Goal: Check status

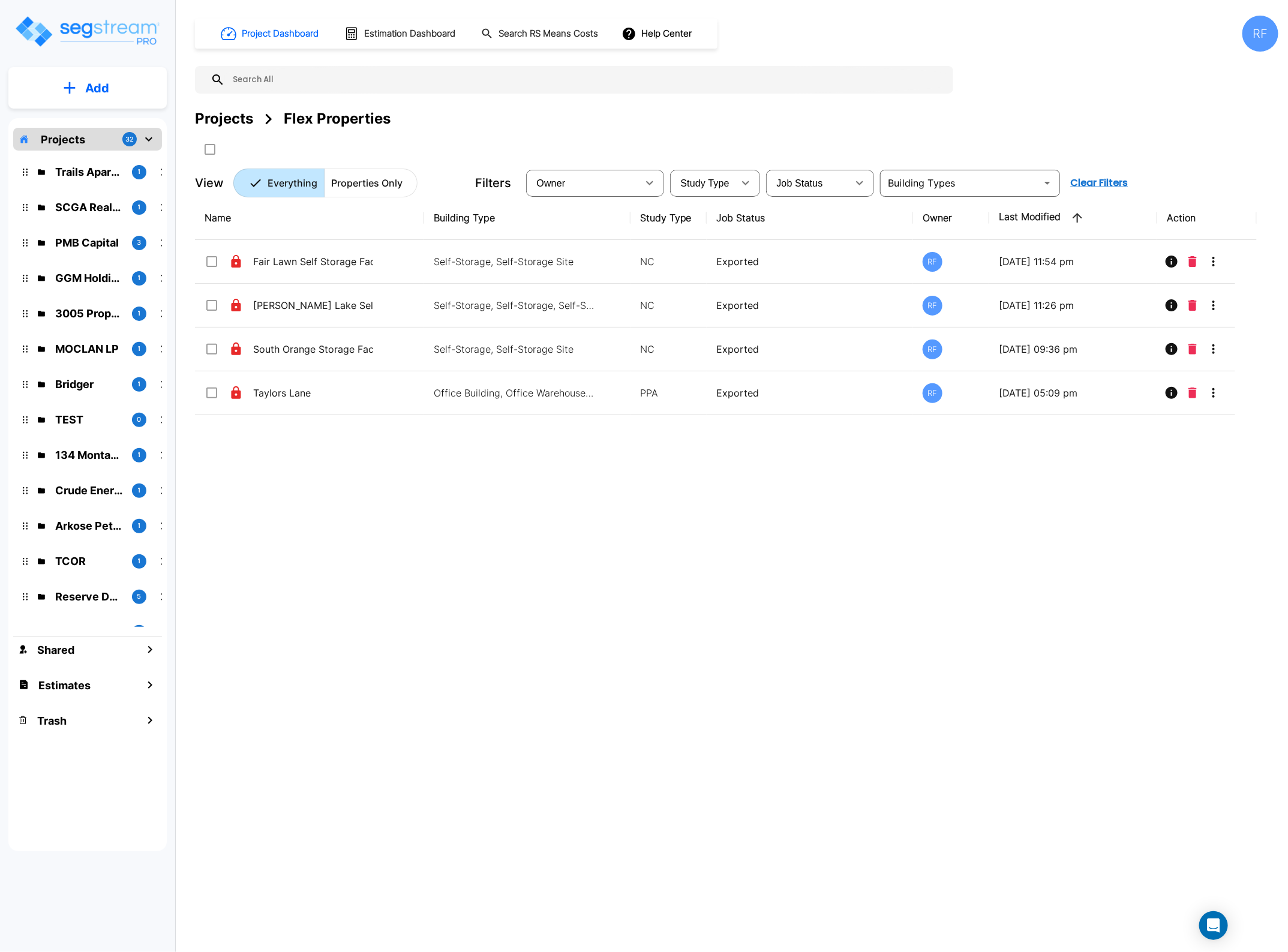
scroll to position [656, 0]
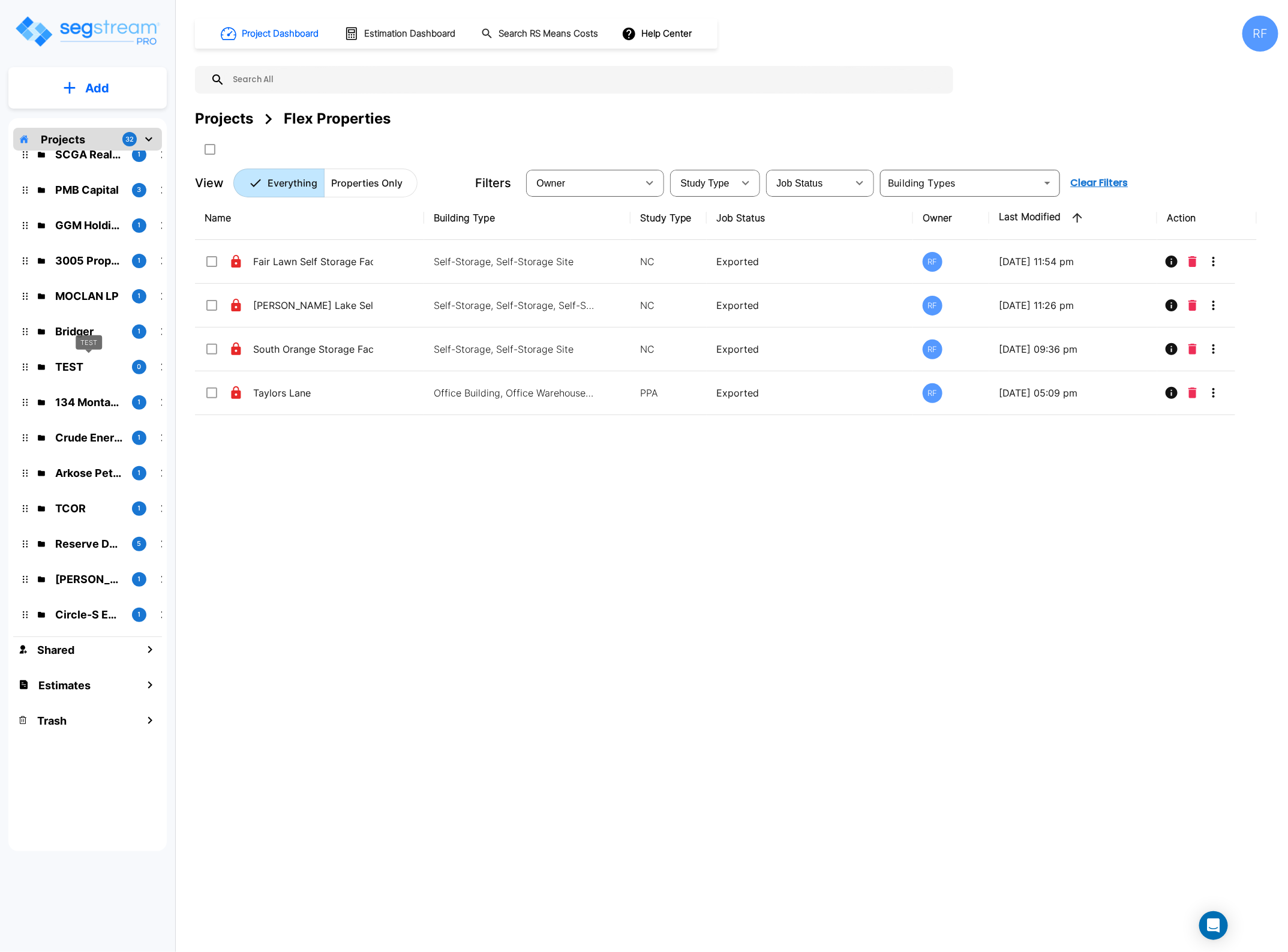
click at [65, 363] on p "TEST" at bounding box center [89, 366] width 67 height 16
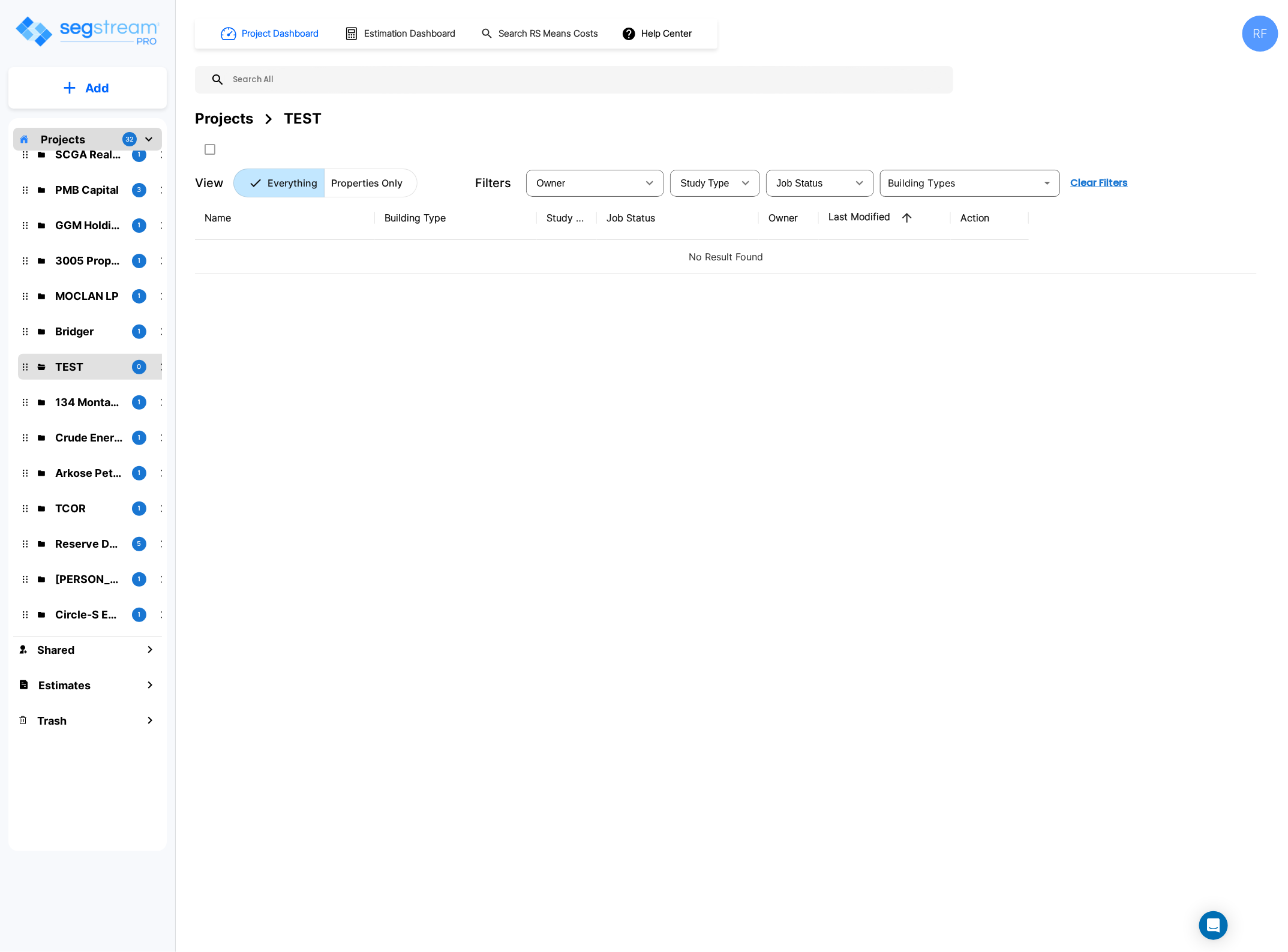
click at [420, 337] on div "Name Building Type Study Type Job Status Owner Last Modified Action No Result F…" at bounding box center [725, 491] width 1062 height 590
click at [703, 305] on div "Name Building Type Study Type Job Status Owner Last Modified Action No Result F…" at bounding box center [725, 491] width 1062 height 590
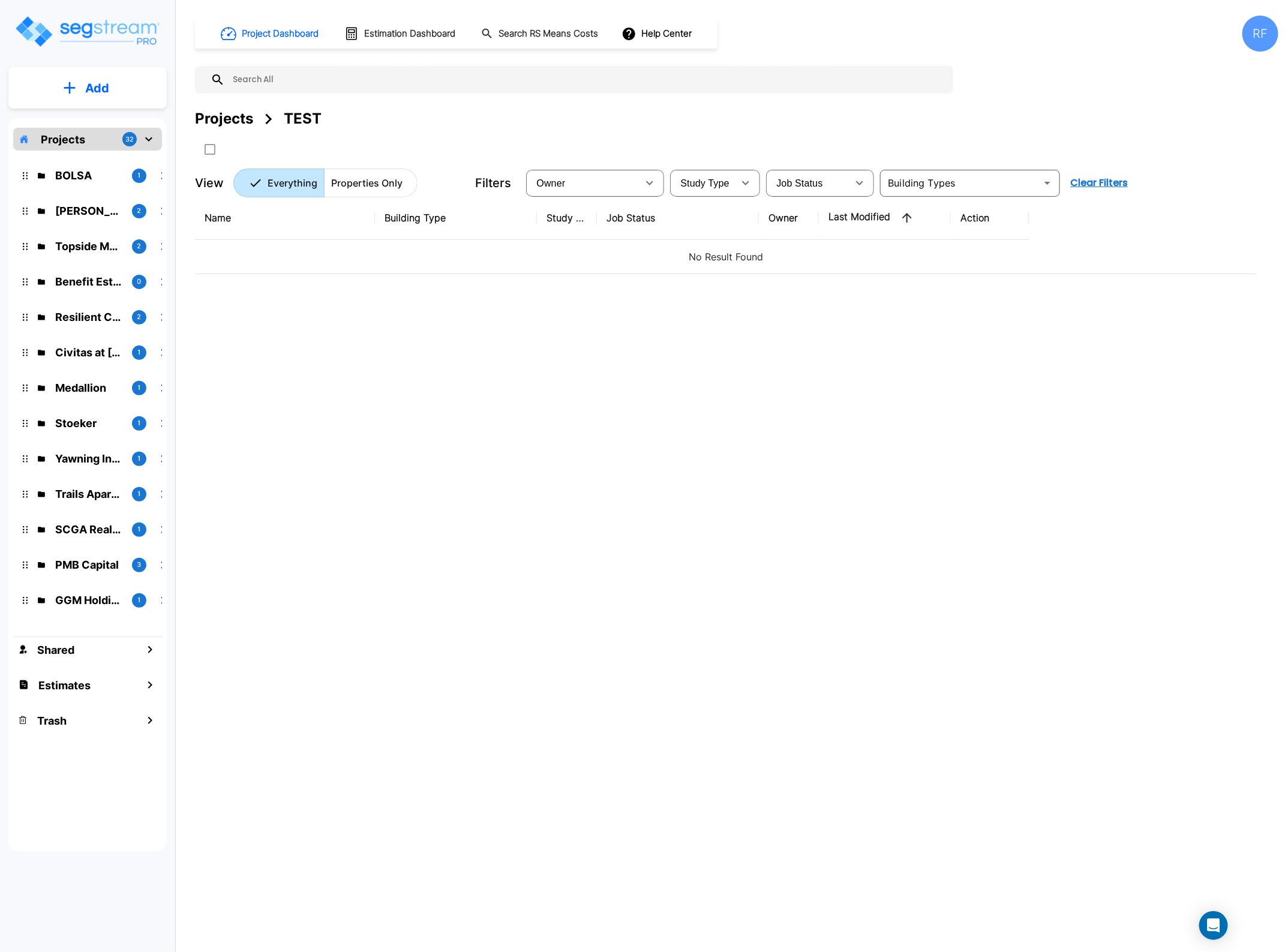
scroll to position [0, 0]
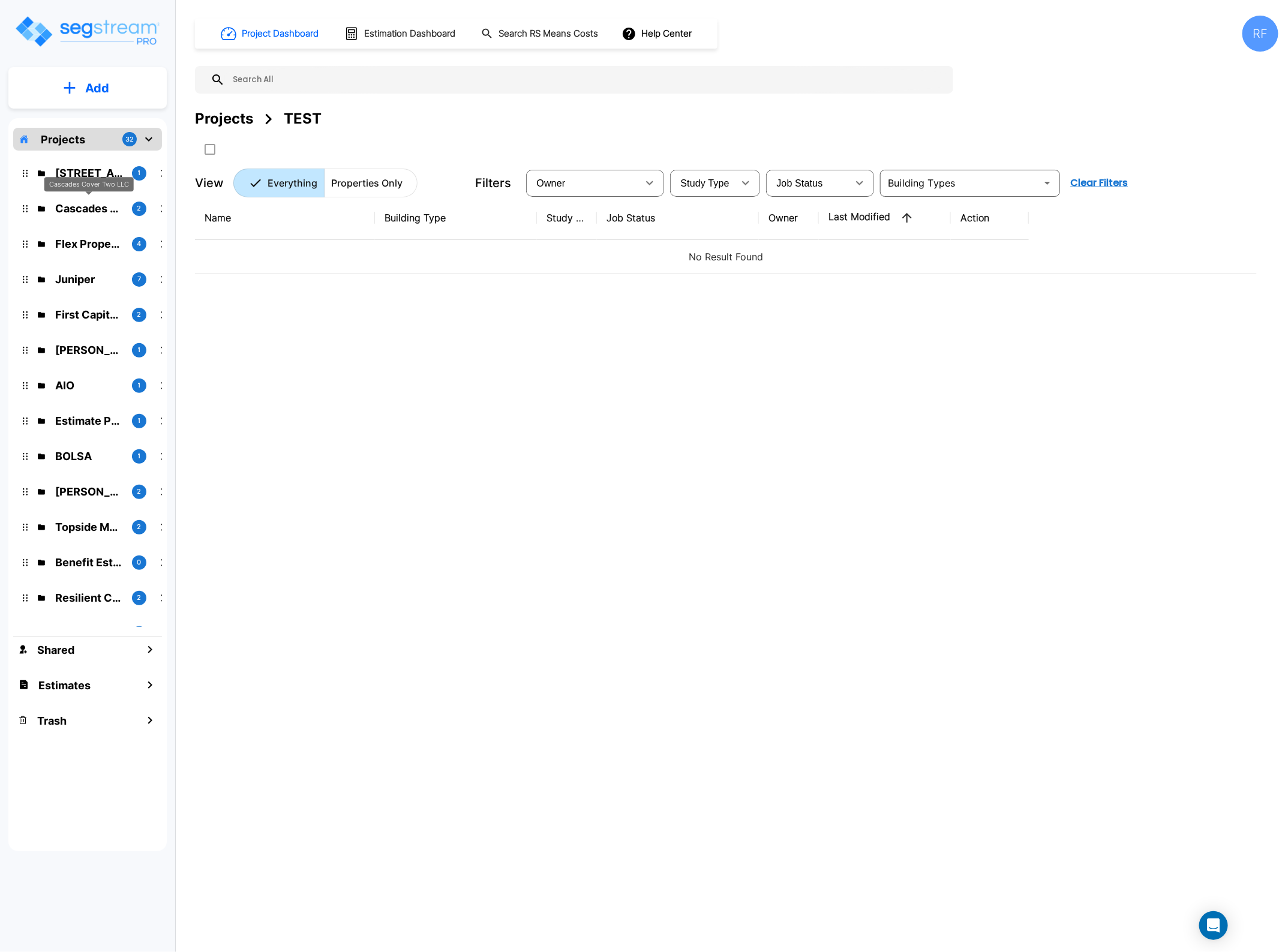
click at [94, 202] on p "Cascades Cover Two LLC" at bounding box center [89, 208] width 67 height 16
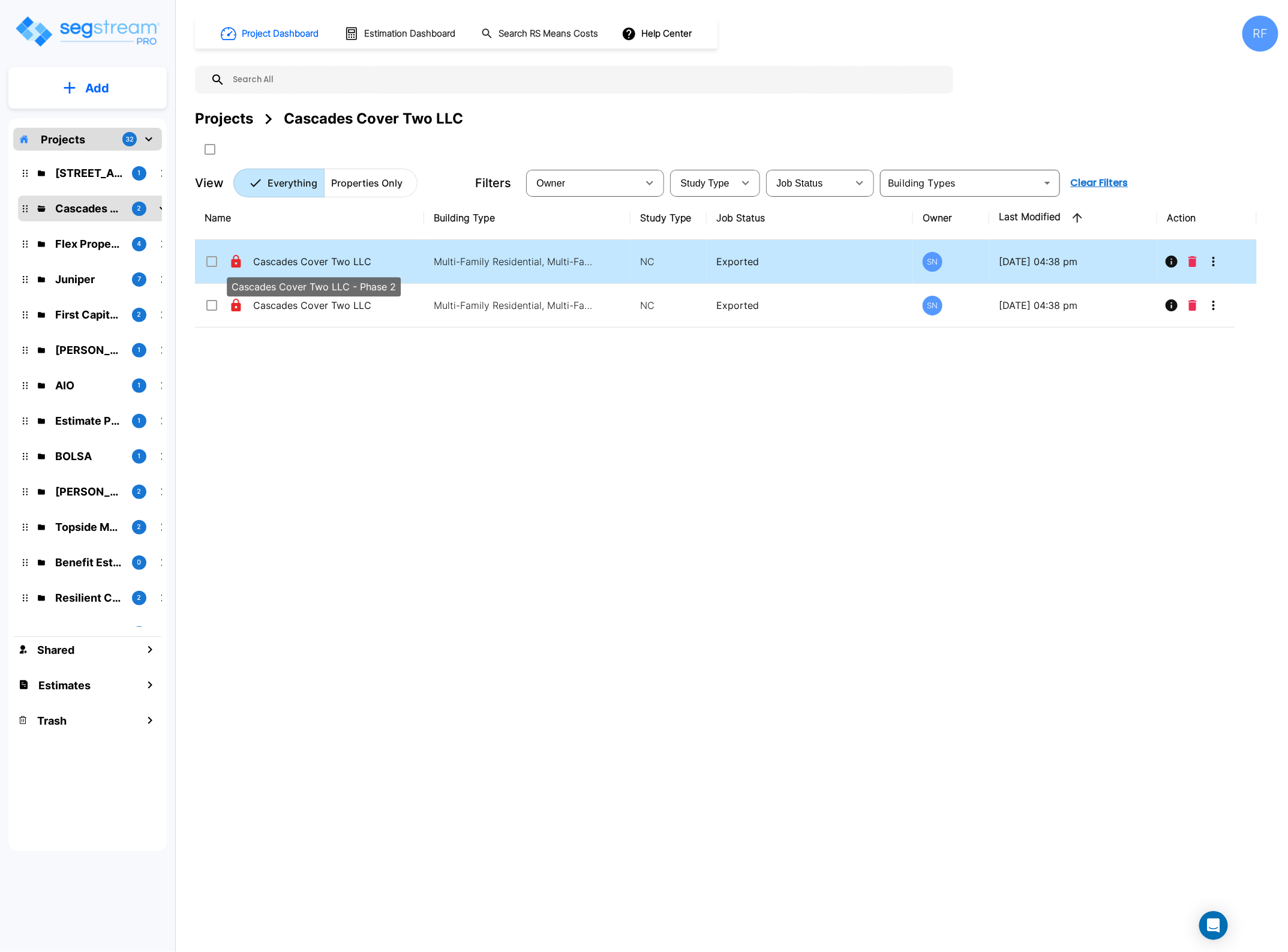
click at [303, 263] on p "Cascades Cover Two LLC - Phase 2" at bounding box center [313, 261] width 120 height 15
checkbox input "true"
click at [303, 263] on p "Cascades Cover Two LLC - Phase 2" at bounding box center [313, 261] width 120 height 15
